Goal: Navigation & Orientation: Find specific page/section

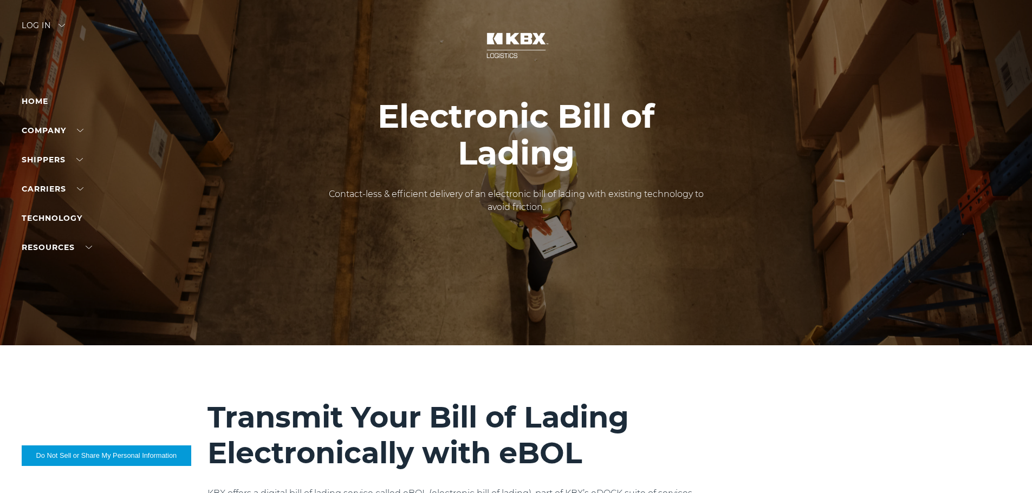
click at [521, 39] on img at bounding box center [515, 46] width 81 height 48
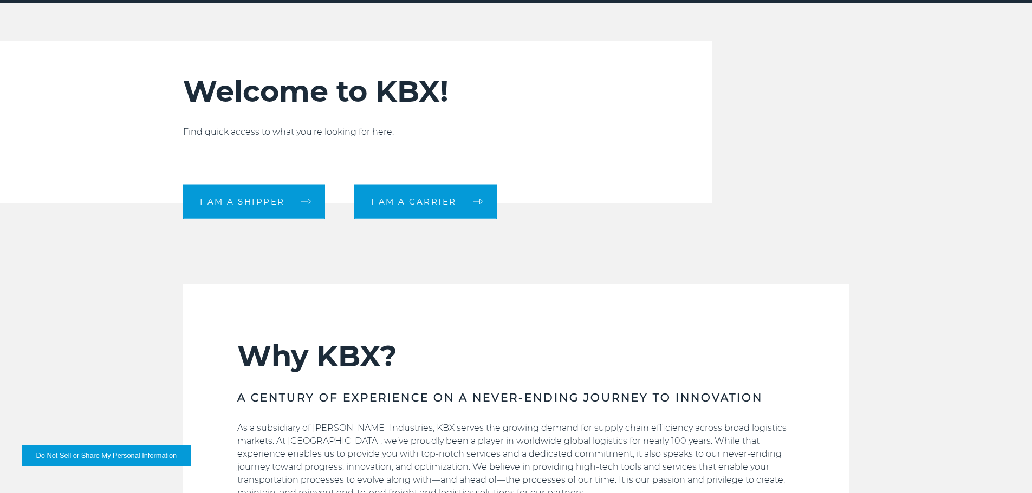
scroll to position [379, 0]
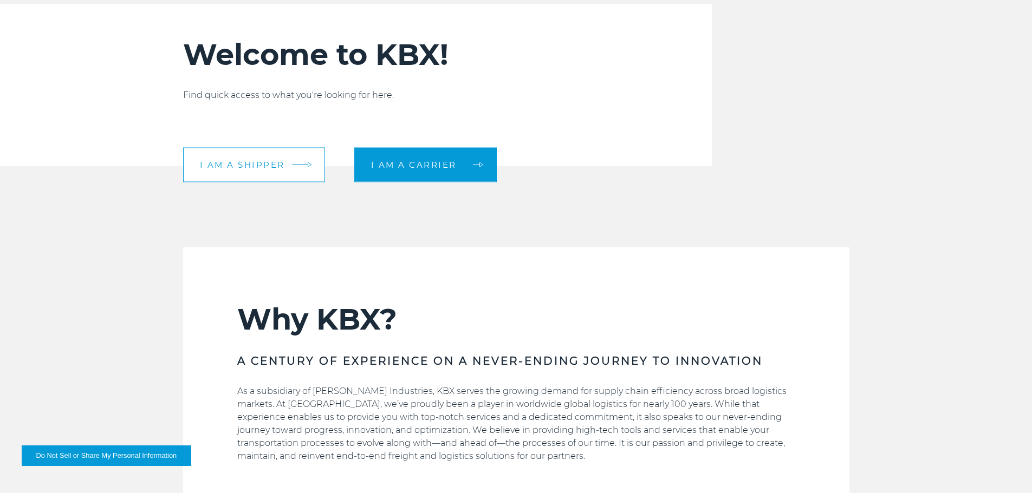
click at [291, 174] on link "I am a shipper" at bounding box center [254, 164] width 142 height 35
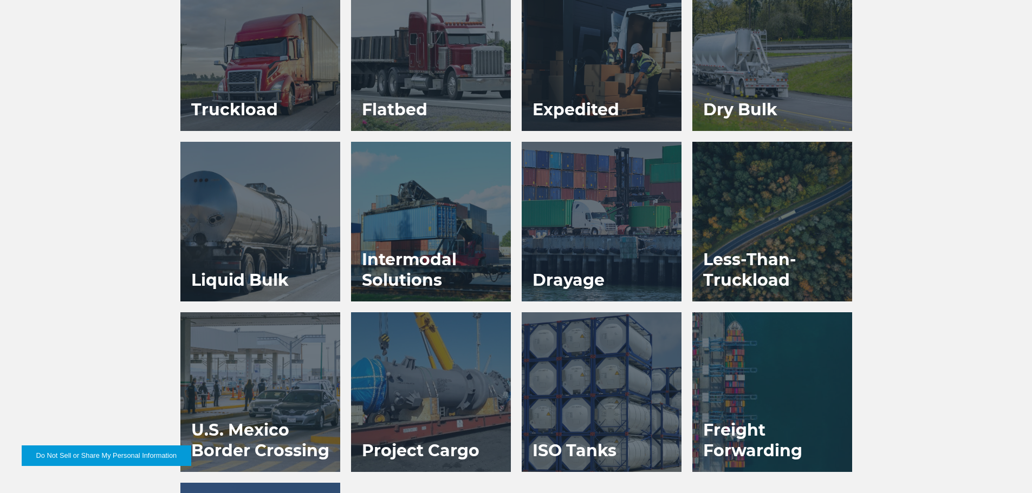
scroll to position [812, 0]
